Goal: Task Accomplishment & Management: Complete application form

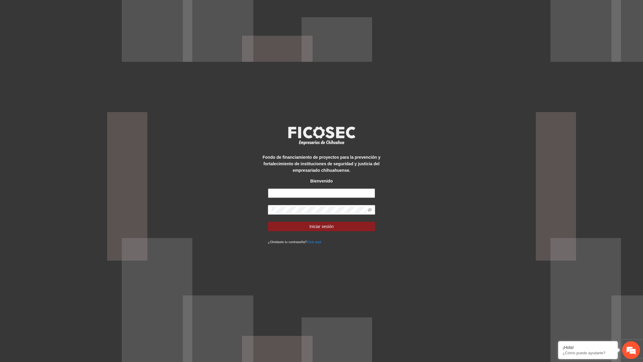
click at [334, 190] on input "text" at bounding box center [321, 194] width 107 height 10
paste input "**********"
type input "**********"
click at [372, 212] on span at bounding box center [321, 210] width 107 height 10
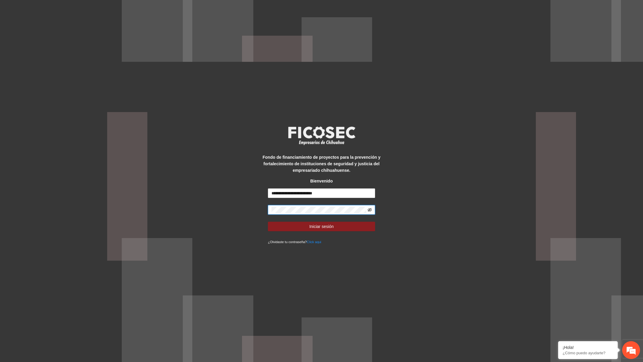
click at [369, 210] on icon "eye-invisible" at bounding box center [370, 210] width 4 height 4
click at [345, 227] on button "Iniciar sesión" at bounding box center [321, 227] width 107 height 10
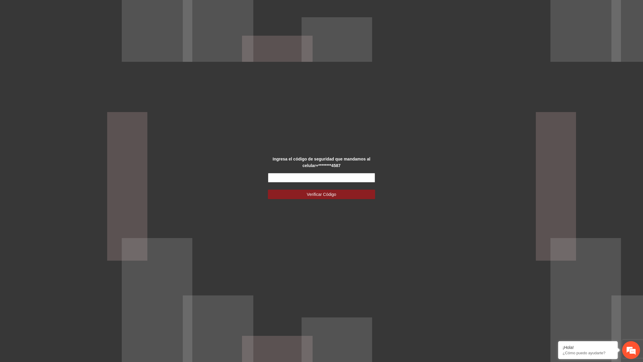
click at [308, 178] on input "text" at bounding box center [321, 178] width 107 height 10
paste input "******"
type input "******"
click at [268, 190] on button "Verificar Código" at bounding box center [321, 195] width 107 height 10
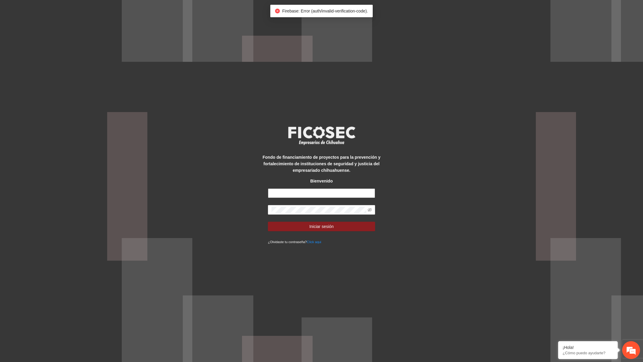
click at [291, 196] on input "text" at bounding box center [321, 194] width 107 height 10
click at [320, 196] on input "text" at bounding box center [321, 194] width 107 height 10
paste input "**********"
type input "**********"
click at [326, 206] on span at bounding box center [321, 210] width 107 height 10
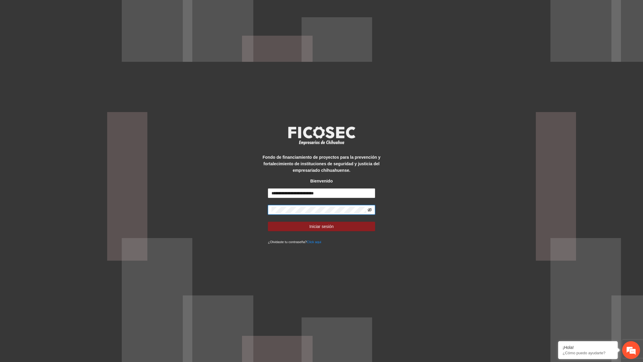
click at [369, 210] on icon "eye-invisible" at bounding box center [370, 210] width 4 height 4
click at [329, 227] on span "Iniciar sesión" at bounding box center [321, 227] width 24 height 7
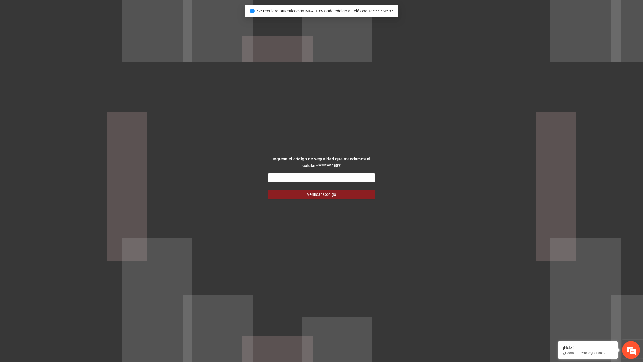
click at [343, 179] on input "text" at bounding box center [321, 178] width 107 height 10
type input "******"
click at [268, 190] on button "Verificar Código" at bounding box center [321, 195] width 107 height 10
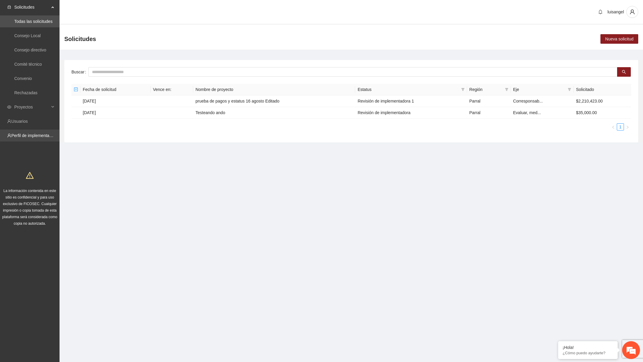
click at [41, 134] on link "Perfil de implementadora" at bounding box center [34, 135] width 46 height 5
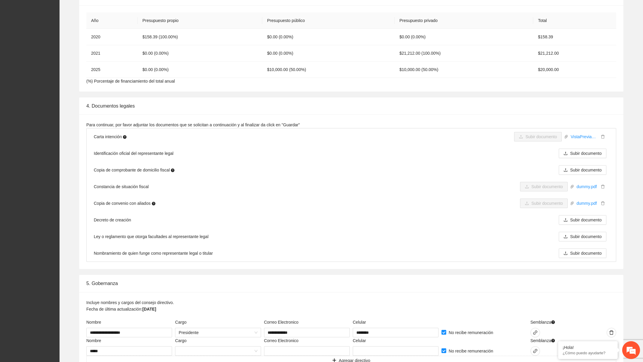
scroll to position [962, 0]
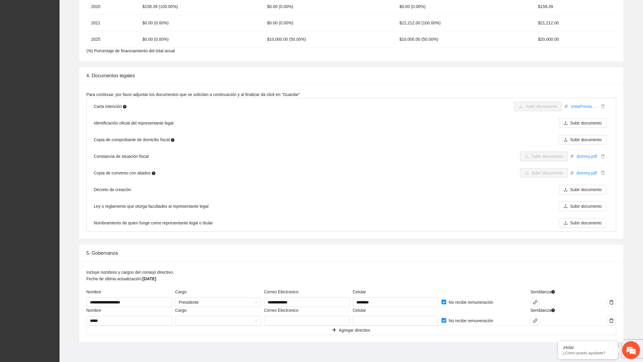
click at [264, 275] on div "Incluye nombres y cargos del consejo directivo. Fecha de última actualización: …" at bounding box center [351, 279] width 530 height 20
click at [202, 318] on span at bounding box center [218, 321] width 79 height 9
click at [213, 299] on div "Comisario" at bounding box center [218, 297] width 79 height 7
click at [285, 320] on input "text" at bounding box center [307, 321] width 86 height 10
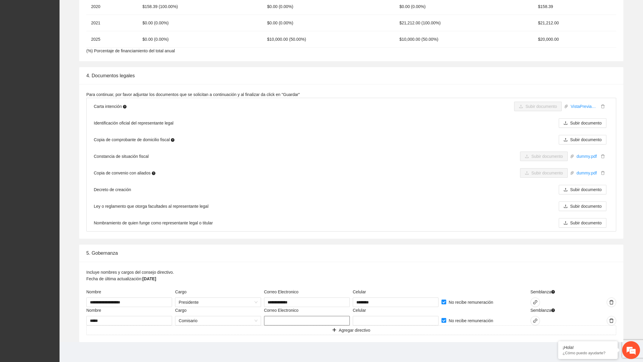
type input "**********"
click at [287, 320] on input "**********" at bounding box center [307, 321] width 86 height 10
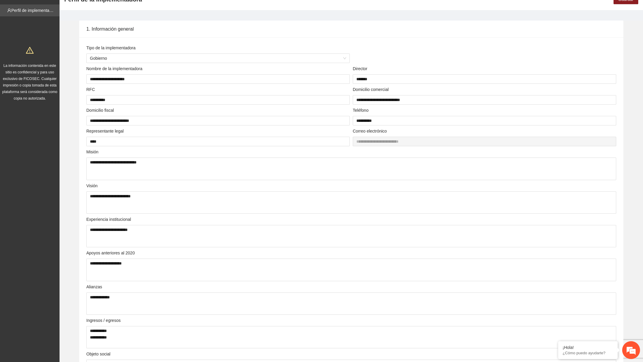
scroll to position [33, 0]
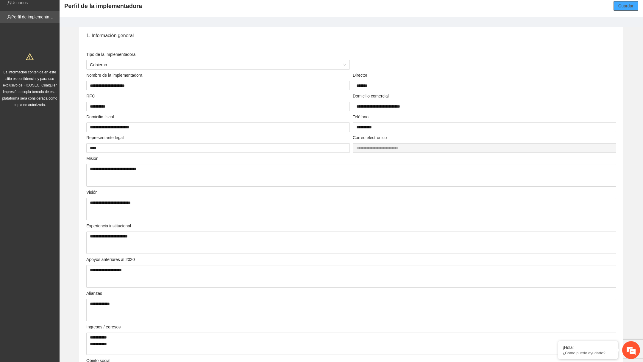
type input "**********"
click at [622, 5] on span "Guardar" at bounding box center [625, 6] width 15 height 7
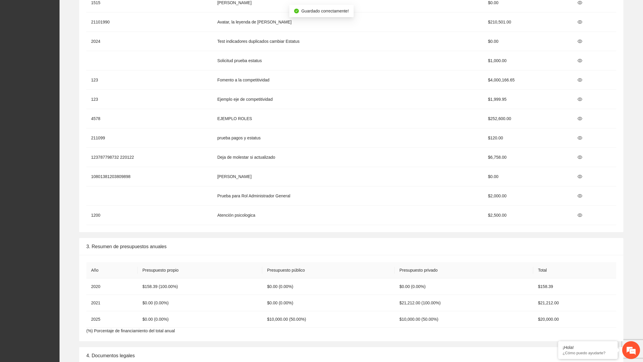
scroll to position [962, 0]
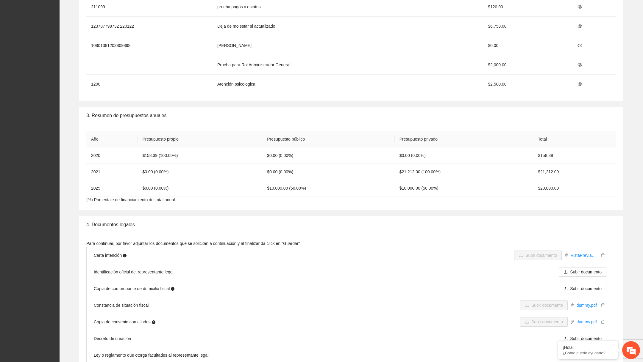
scroll to position [962, 0]
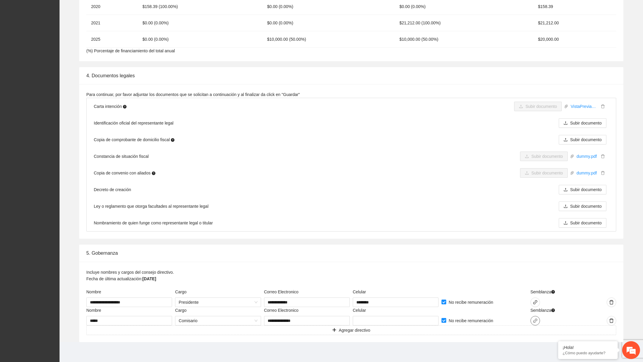
click at [538, 316] on button "button" at bounding box center [535, 321] width 10 height 10
click at [457, 310] on span "Adjuntar" at bounding box center [449, 311] width 15 height 7
click at [444, 269] on div "Incluye nombres y cargos del consejo directivo. Fecha de última actualización: …" at bounding box center [351, 279] width 530 height 20
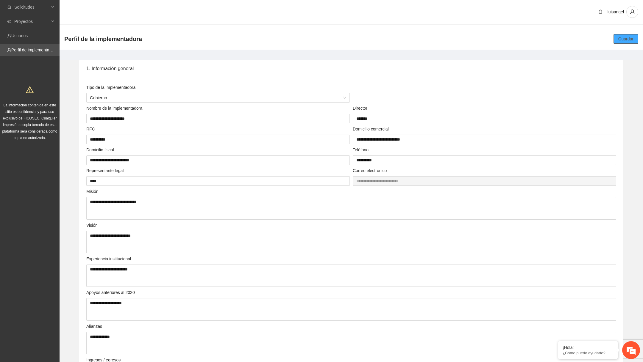
click at [627, 43] on button "Guardar" at bounding box center [625, 39] width 25 height 10
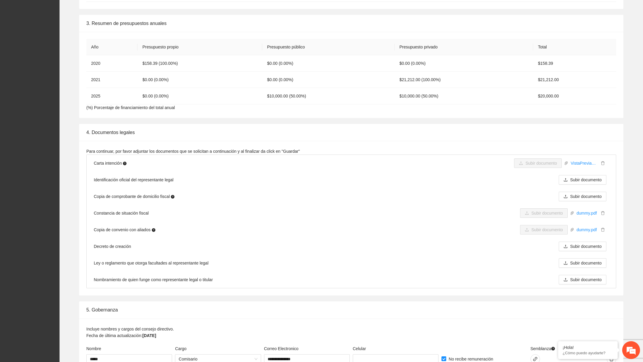
scroll to position [962, 0]
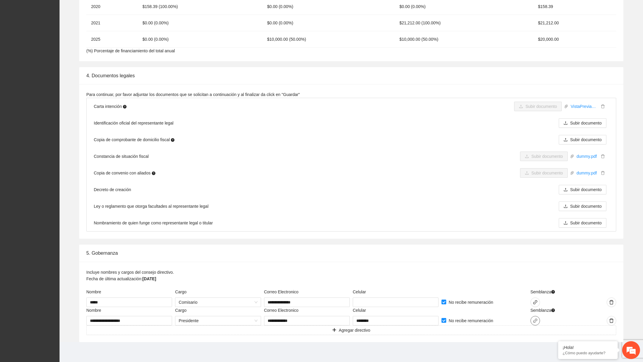
click at [536, 319] on icon "link" at bounding box center [535, 321] width 5 height 5
click at [529, 310] on div "Semblanza" at bounding box center [551, 316] width 44 height 18
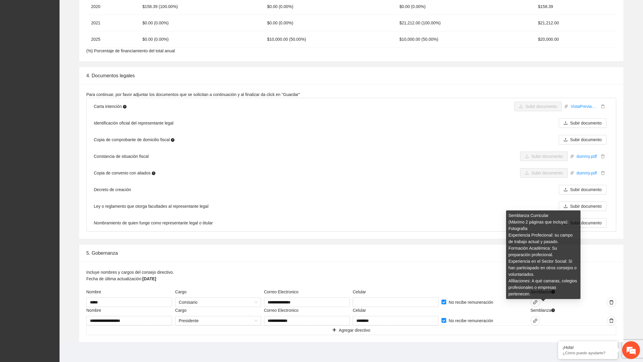
click at [538, 302] on div "Semblanza Curricular (Máximo 2 páginas que incluya): Fotografía Experiencia Pro…" at bounding box center [543, 257] width 74 height 93
click at [536, 300] on div "Semblanza Curricular (Máximo 2 páginas que incluya): Fotografía Experiencia Pro…" at bounding box center [543, 257] width 74 height 93
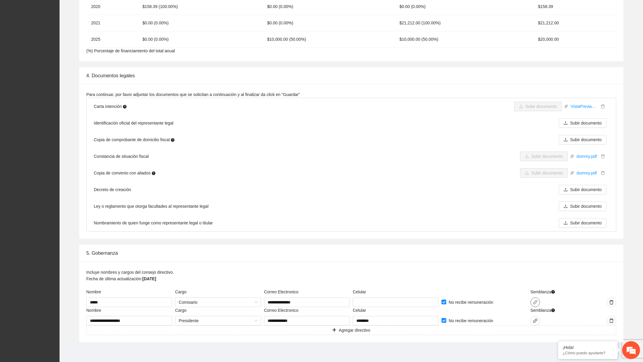
click at [535, 300] on icon "link" at bounding box center [535, 302] width 5 height 5
click at [450, 254] on div "5. Gobernanza" at bounding box center [351, 253] width 530 height 17
click at [535, 319] on icon "link" at bounding box center [535, 321] width 5 height 5
click at [451, 312] on span "Adjuntar" at bounding box center [449, 311] width 15 height 7
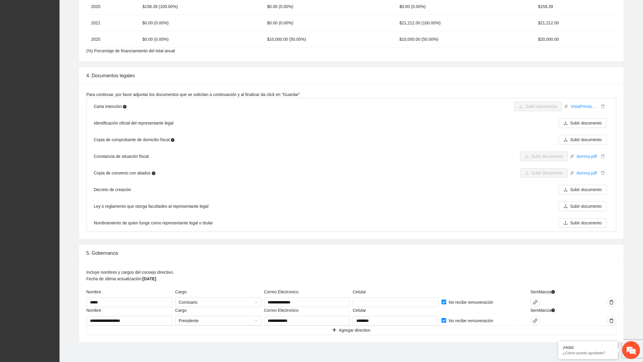
click at [461, 259] on div "5. Gobernanza" at bounding box center [351, 253] width 530 height 17
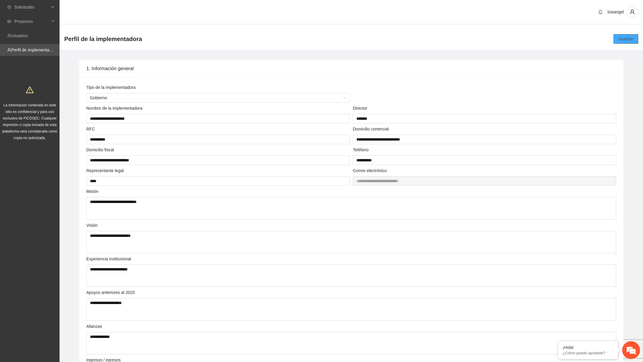
click at [625, 41] on span "Guardar" at bounding box center [625, 39] width 15 height 7
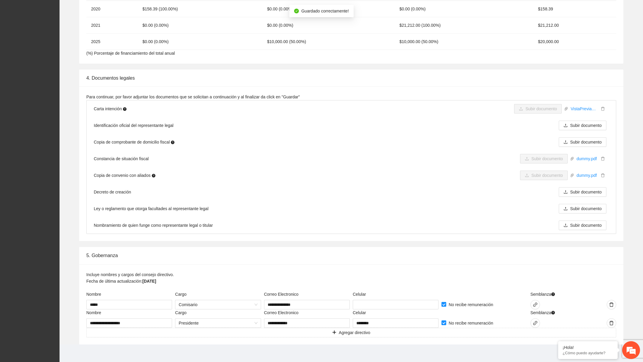
scroll to position [962, 0]
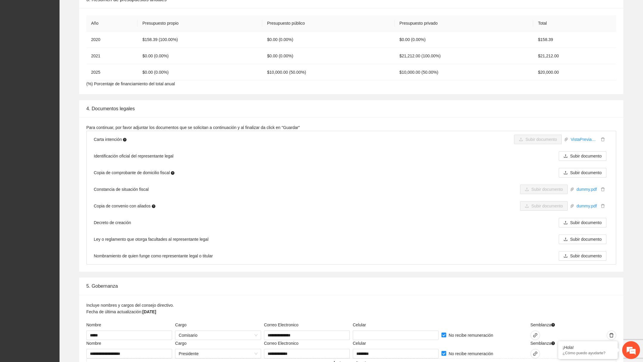
scroll to position [962, 0]
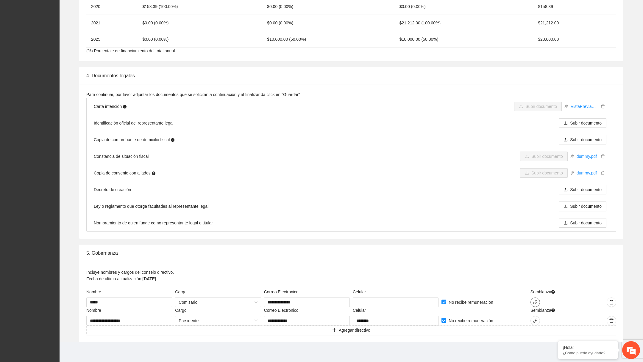
click at [535, 300] on icon "link" at bounding box center [535, 302] width 5 height 5
click at [536, 321] on button "button" at bounding box center [535, 321] width 10 height 10
click at [515, 323] on icon "delete" at bounding box center [516, 322] width 4 height 4
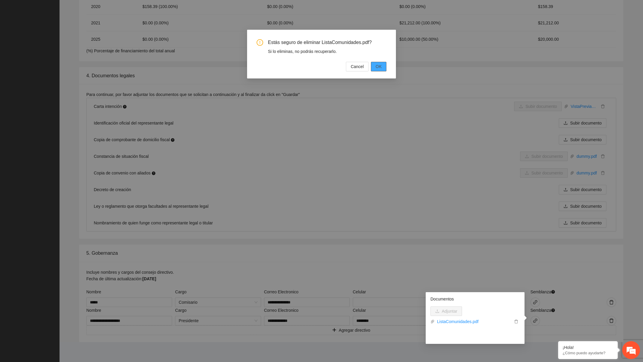
scroll to position [0, 0]
click at [380, 64] on span "OK" at bounding box center [379, 66] width 6 height 7
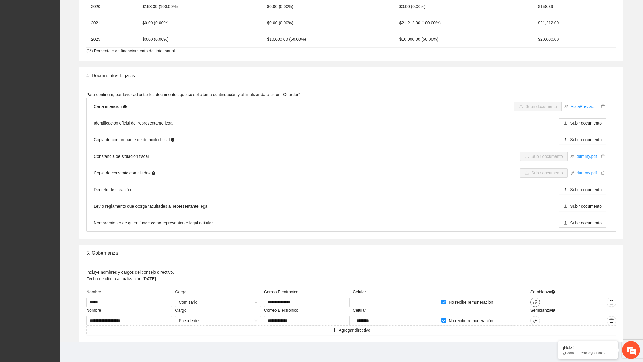
click at [535, 300] on icon "link" at bounding box center [535, 302] width 5 height 5
click at [516, 304] on icon "delete" at bounding box center [516, 303] width 4 height 4
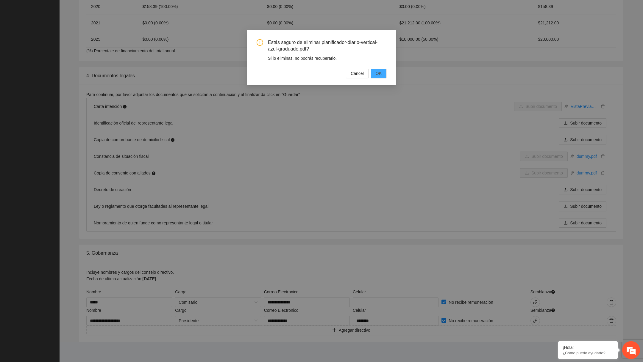
click at [378, 73] on span "OK" at bounding box center [379, 73] width 6 height 7
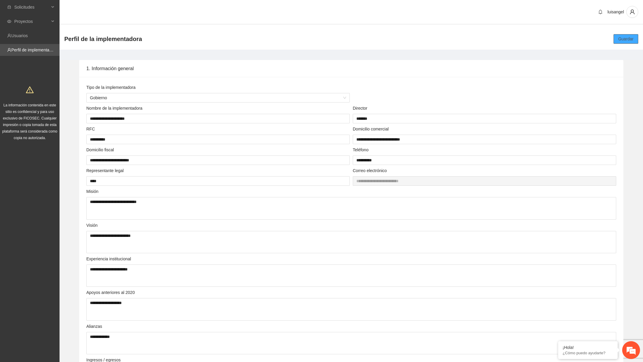
click at [627, 35] on button "Guardar" at bounding box center [625, 39] width 25 height 10
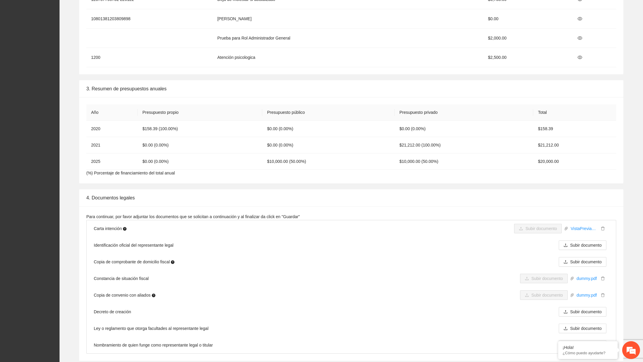
scroll to position [962, 0]
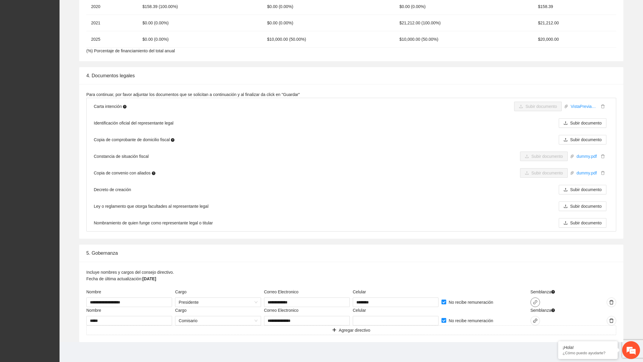
click at [535, 301] on icon "link" at bounding box center [535, 303] width 4 height 4
click at [535, 320] on icon "link" at bounding box center [535, 321] width 4 height 4
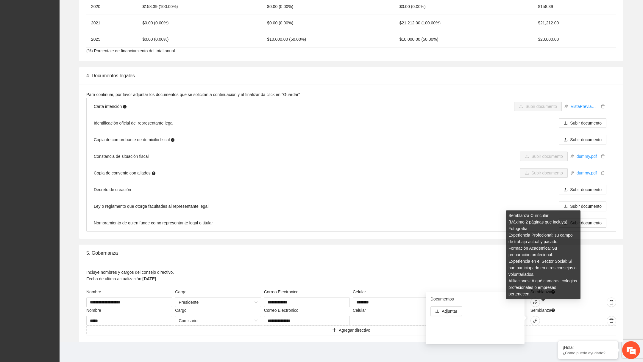
click at [535, 301] on div "Semblanza Curricular (Máximo 2 páginas que incluya): Fotografía Experiencia Pro…" at bounding box center [543, 257] width 74 height 93
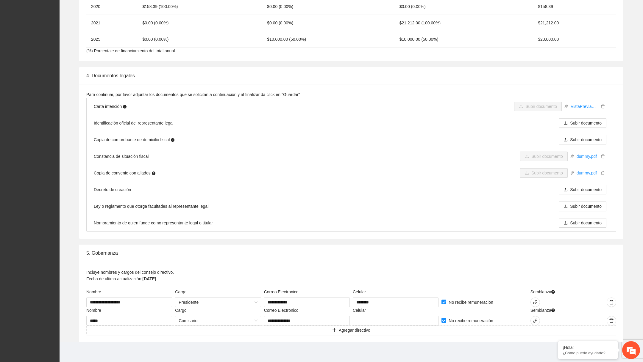
scroll to position [0, 0]
